Goal: Information Seeking & Learning: Learn about a topic

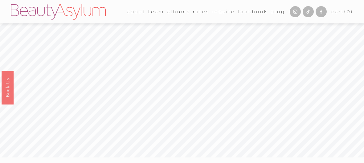
click at [196, 12] on link "Rates" at bounding box center [201, 12] width 16 height 10
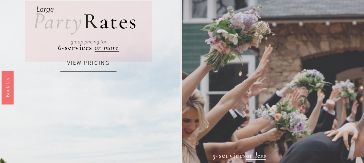
scroll to position [51, 0]
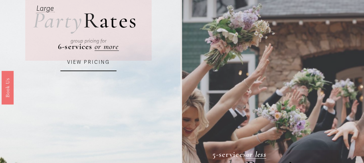
click at [100, 67] on link "VIEW PRICING" at bounding box center [88, 62] width 56 height 17
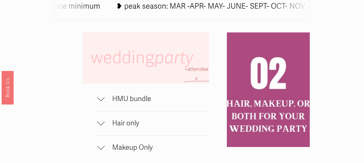
scroll to position [330, 0]
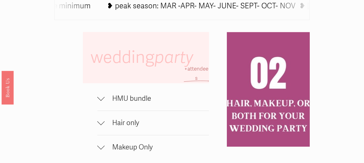
click at [105, 123] on span "Hair only" at bounding box center [157, 123] width 104 height 9
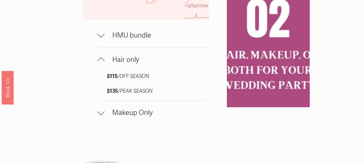
scroll to position [391, 0]
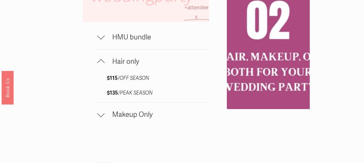
click at [100, 35] on div at bounding box center [100, 35] width 7 height 7
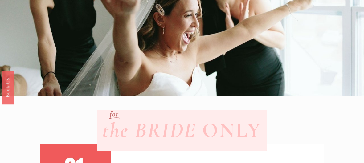
scroll to position [0, 0]
